Goal: Transaction & Acquisition: Purchase product/service

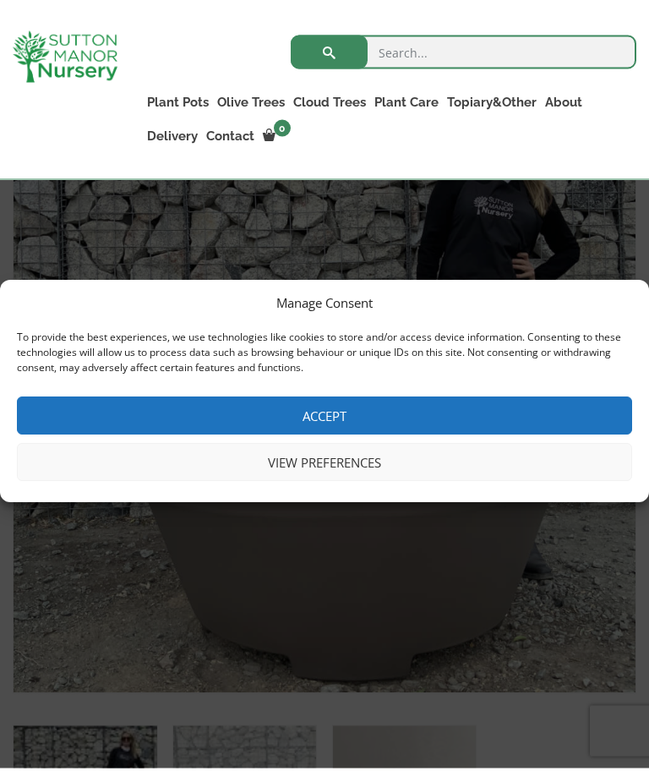
scroll to position [419, 0]
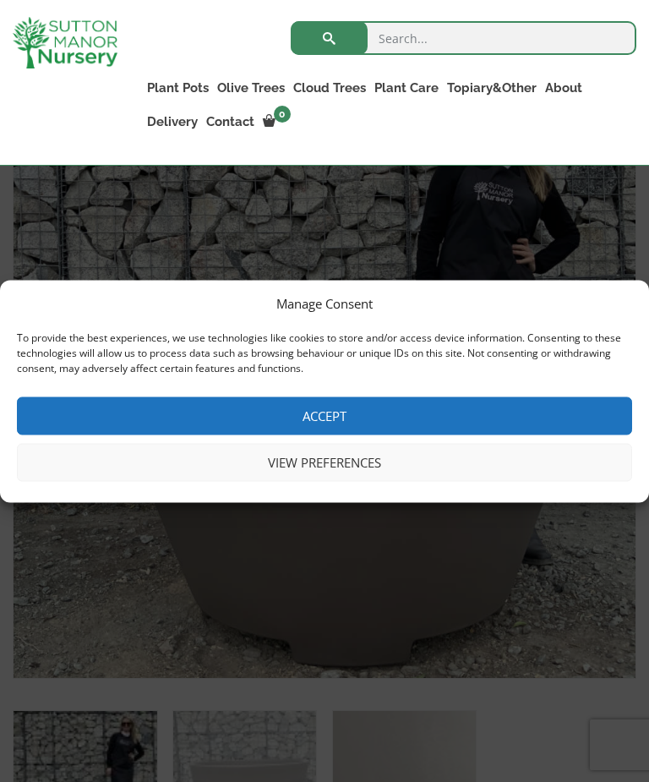
click at [143, 159] on div "Search for: Plant Pots Resin Bonded Pots The Amalfi Pots The Milan Pots The Cap…" at bounding box center [389, 82] width 519 height 165
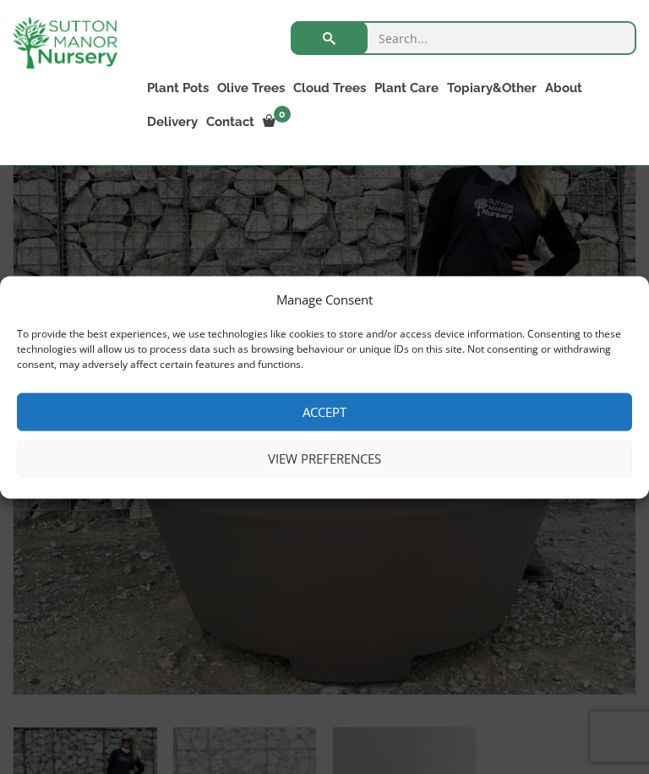
scroll to position [403, 0]
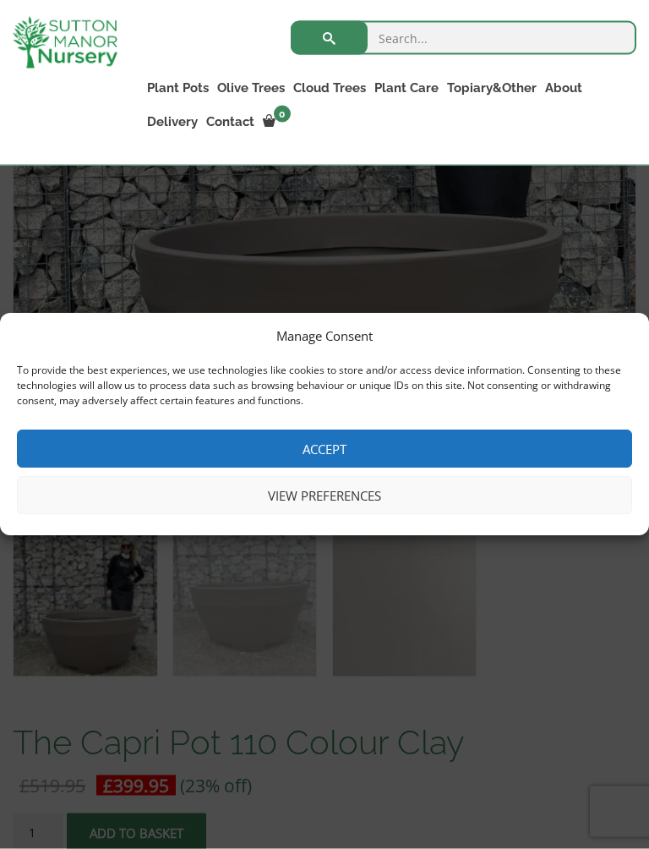
scroll to position [601, 0]
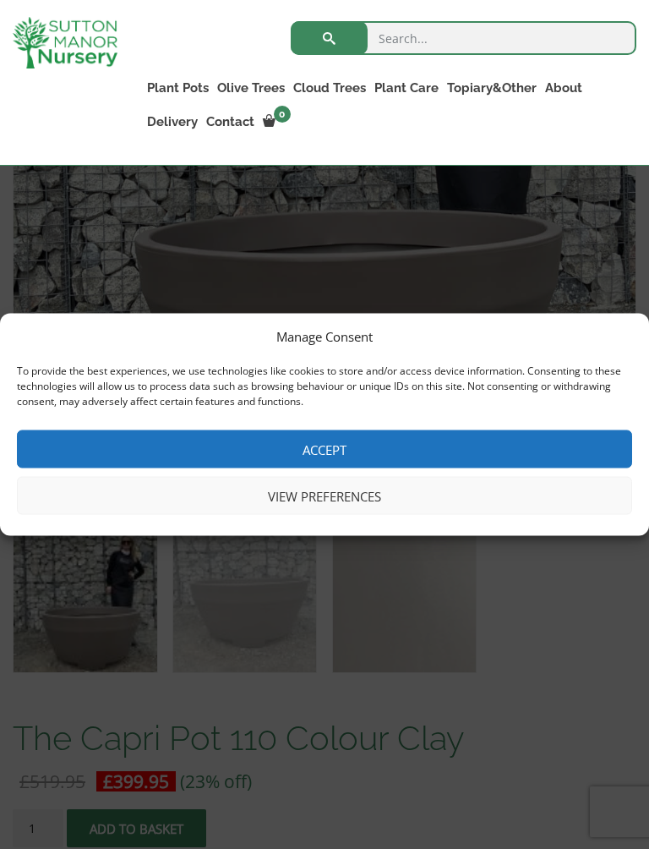
click at [57, 56] on img at bounding box center [65, 43] width 105 height 52
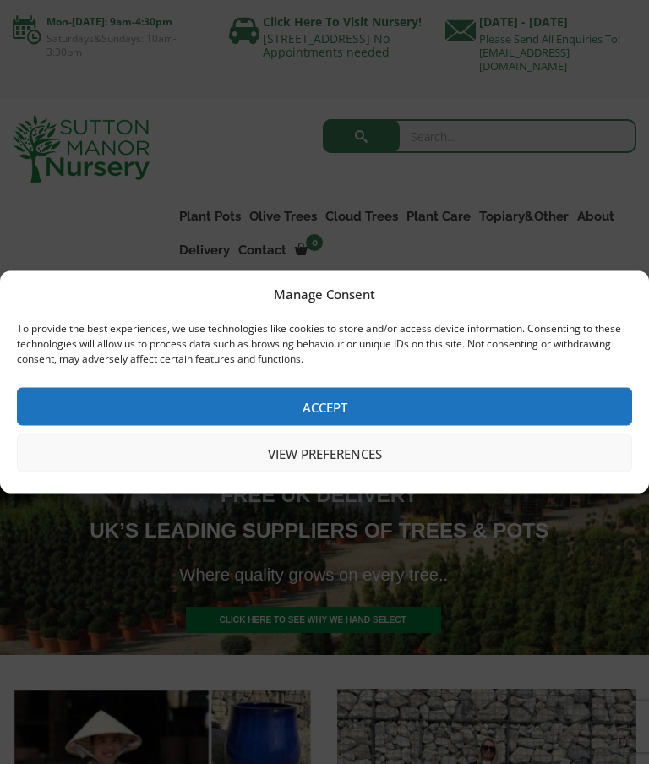
click at [580, 238] on div "Manage Consent To provide the best experiences, we use technologies like cookie…" at bounding box center [324, 382] width 649 height 764
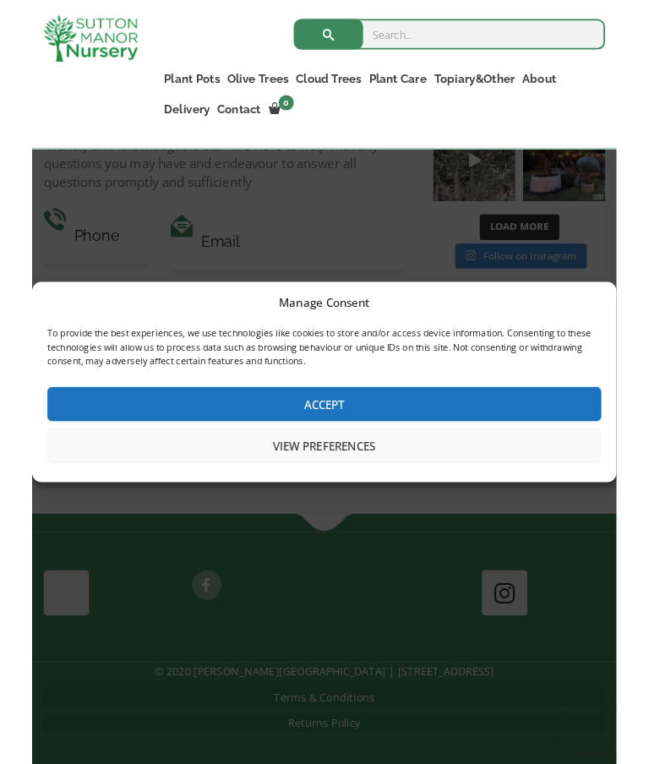
scroll to position [4988, 0]
